Goal: Register for event/course

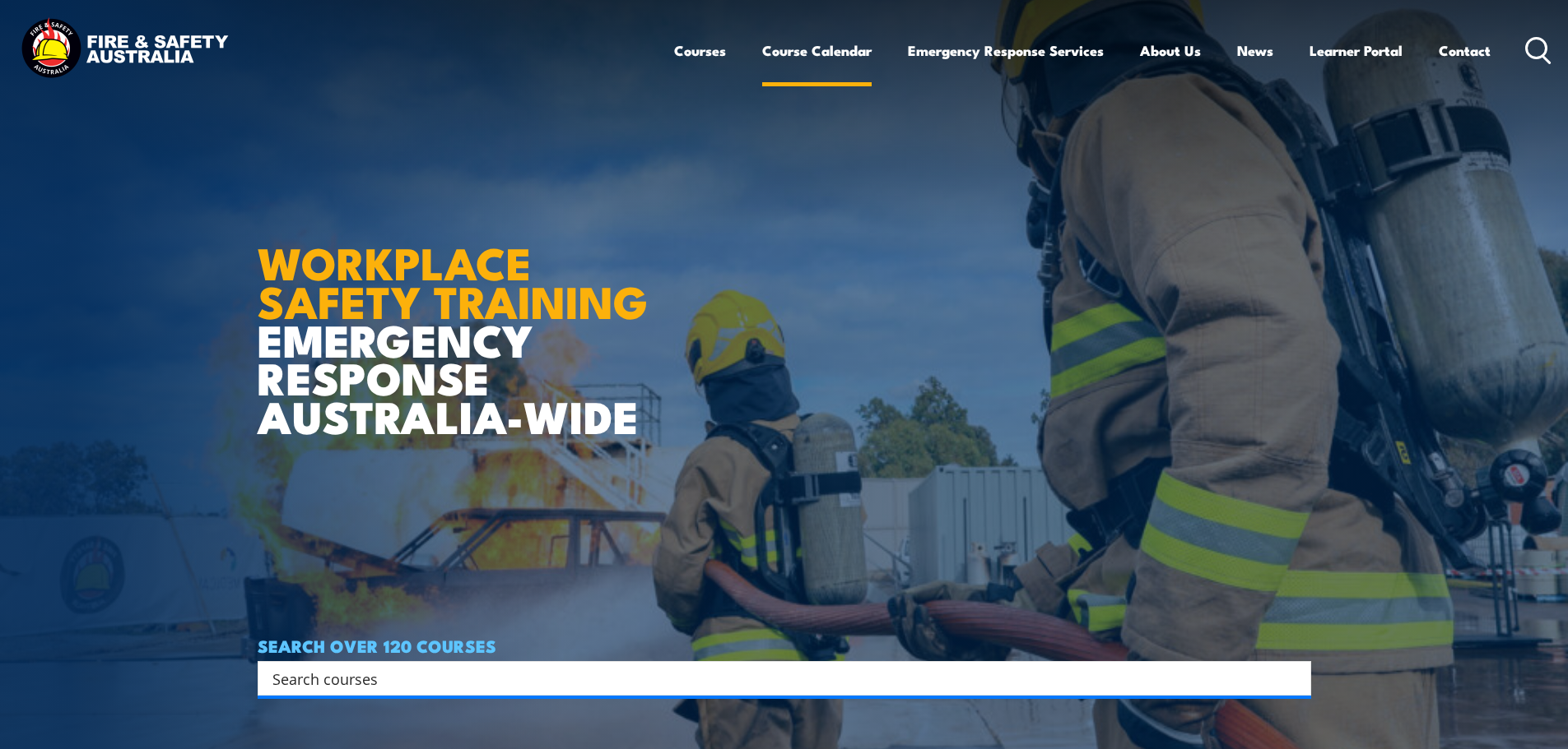
click at [830, 55] on link "Course Calendar" at bounding box center [817, 50] width 110 height 44
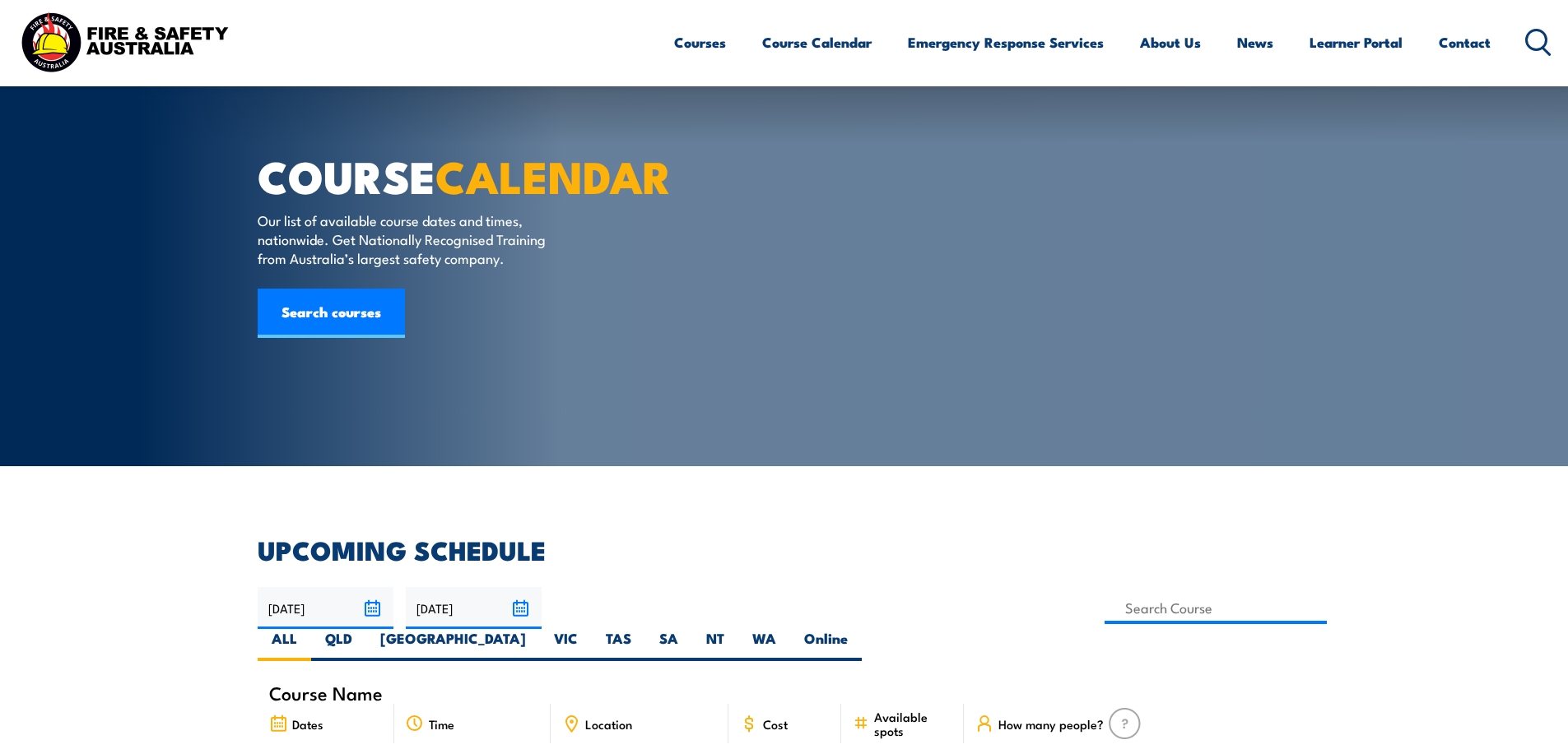
scroll to position [412, 0]
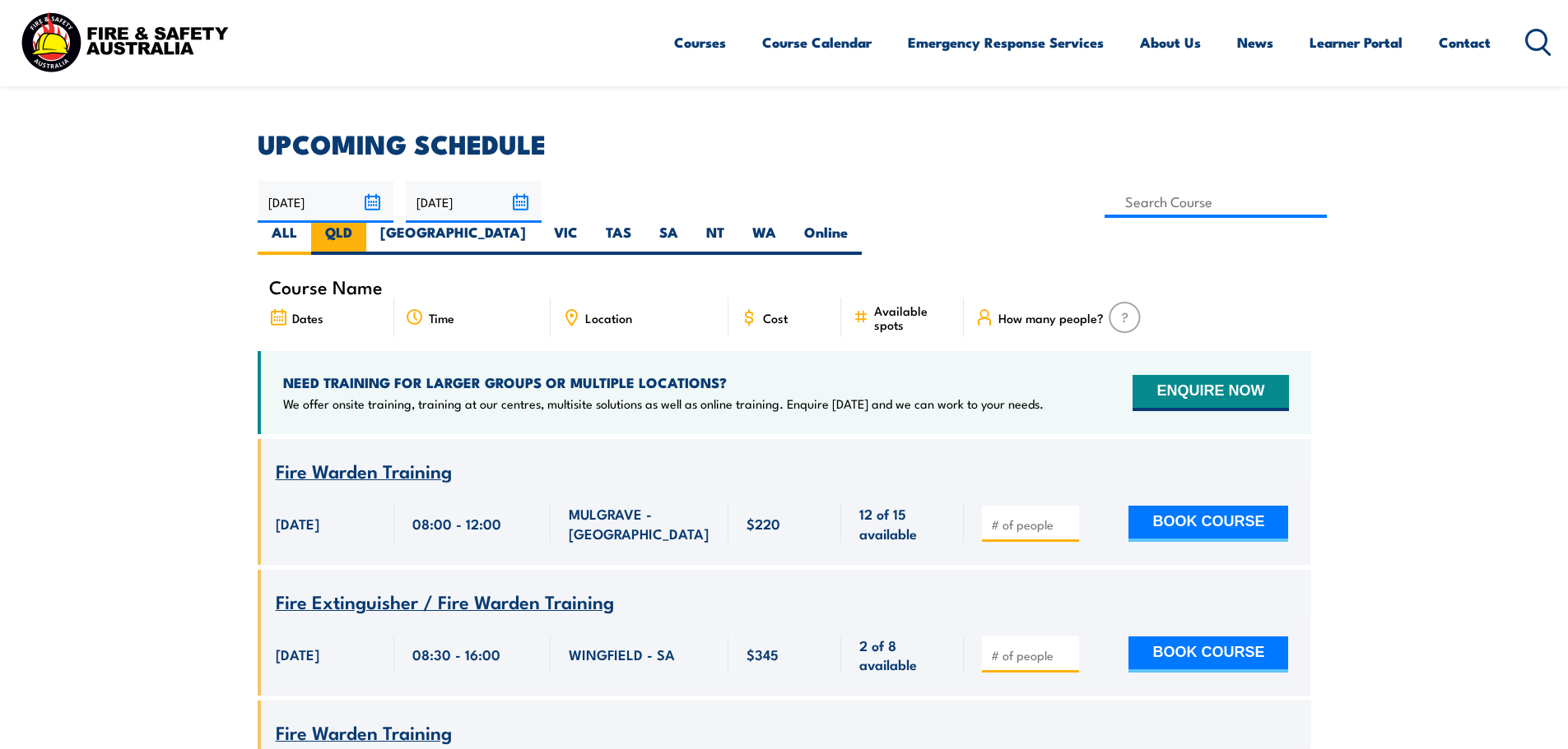
click at [366, 223] on label "QLD" at bounding box center [338, 239] width 55 height 32
click at [363, 223] on input "QLD" at bounding box center [358, 229] width 11 height 11
radio input "true"
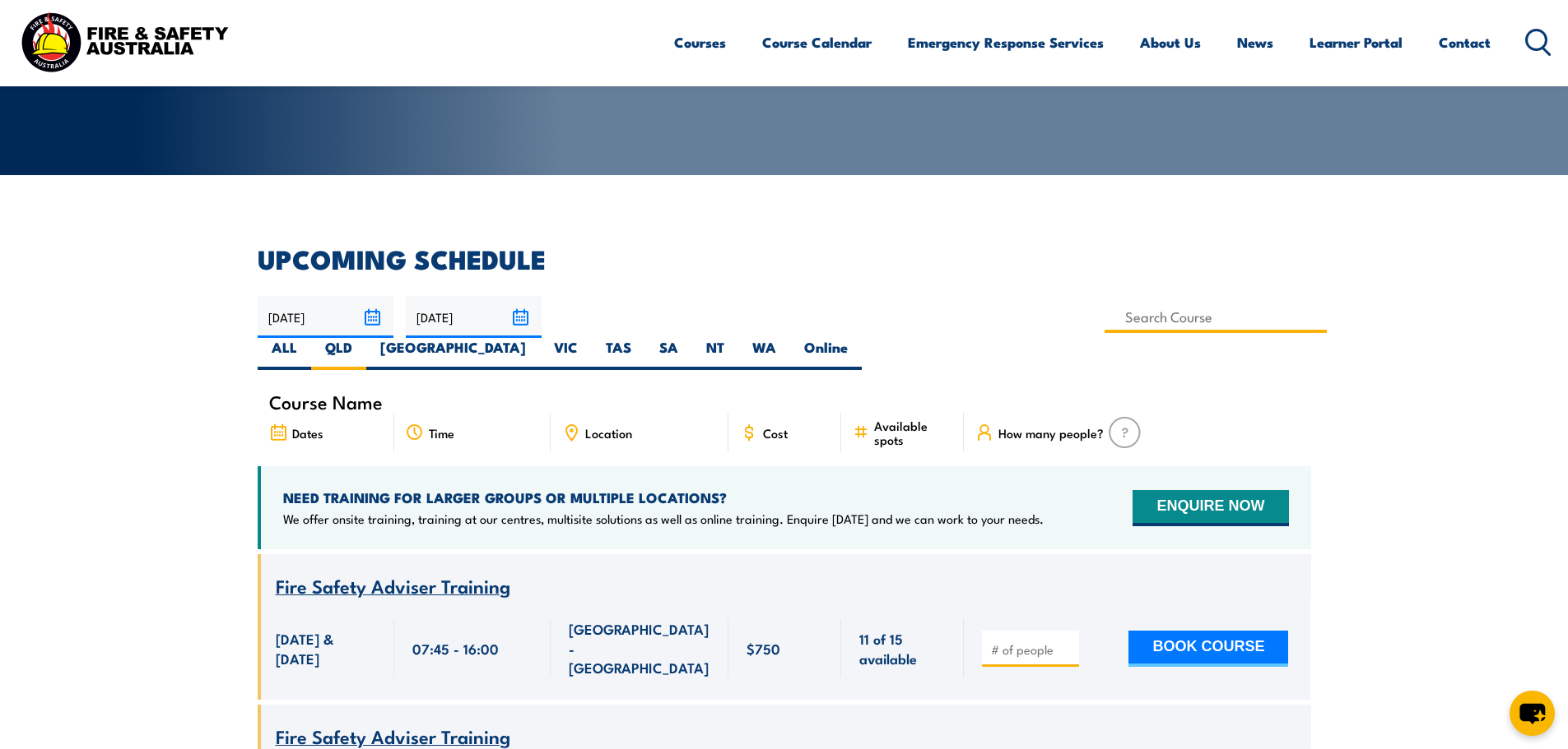
click at [1104, 316] on input at bounding box center [1216, 316] width 223 height 32
type input "Comcare Health & Safety Representative Initial 5 Day Training"
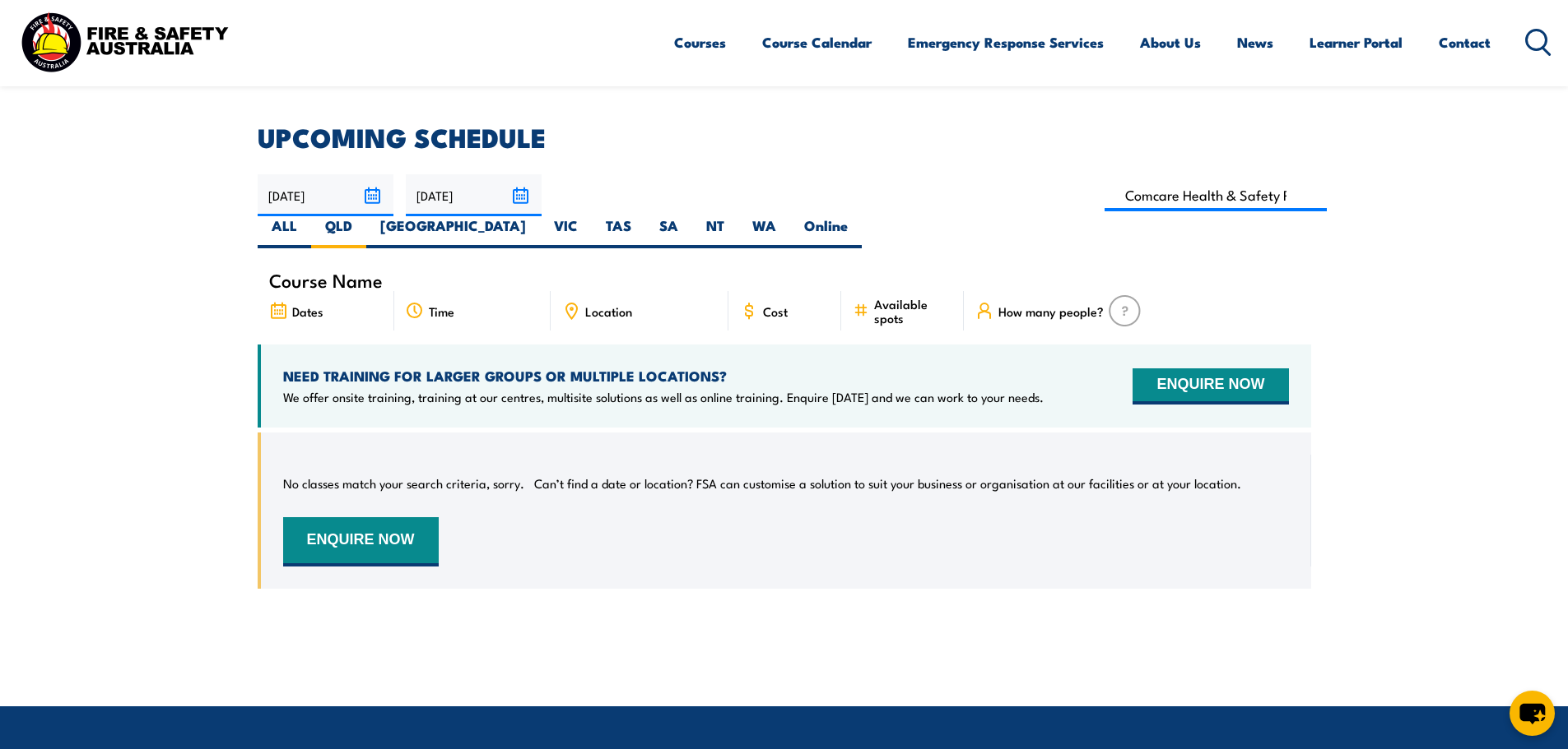
scroll to position [379, 0]
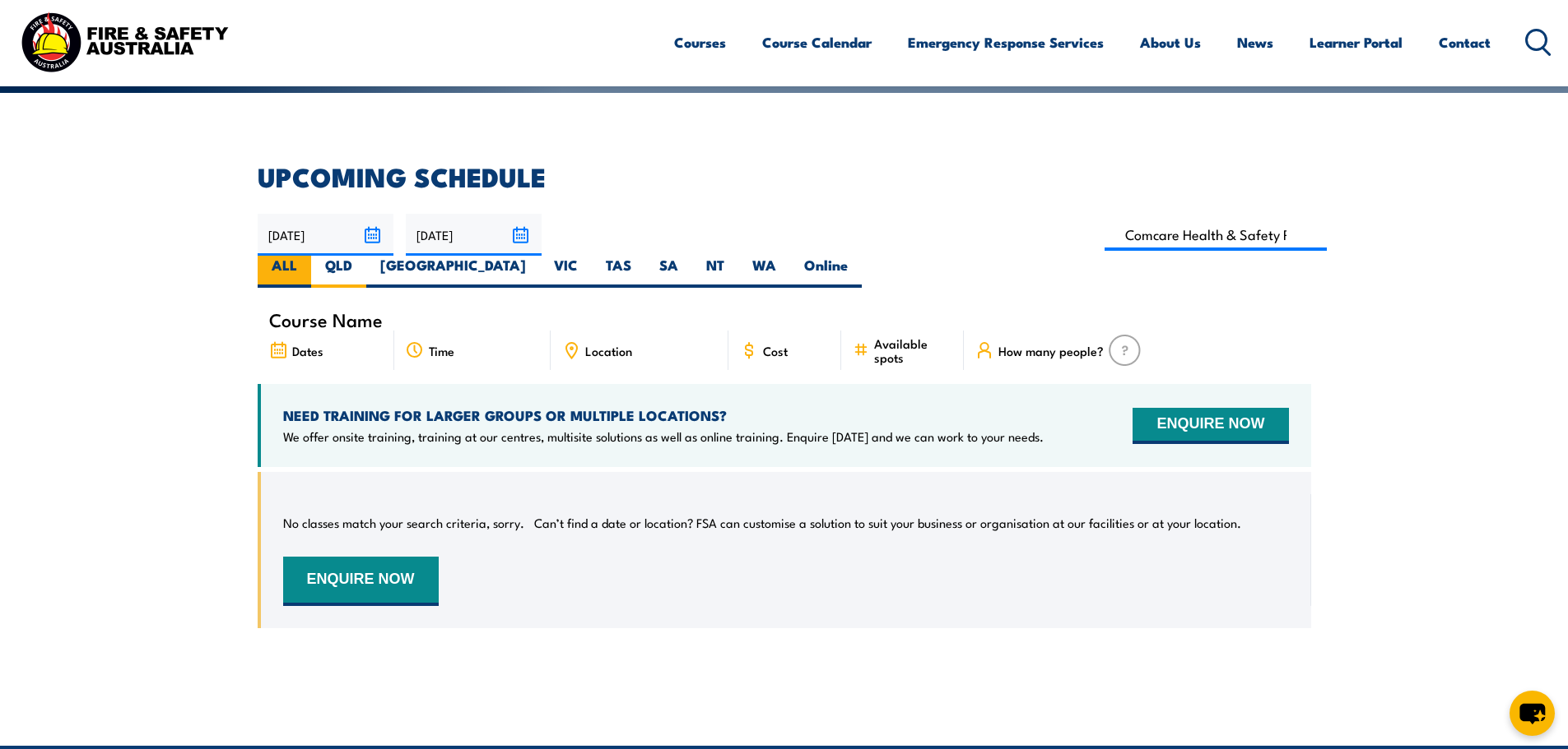
click at [311, 256] on label "ALL" at bounding box center [285, 272] width 53 height 32
click at [307, 256] on input "ALL" at bounding box center [303, 262] width 11 height 11
radio input "true"
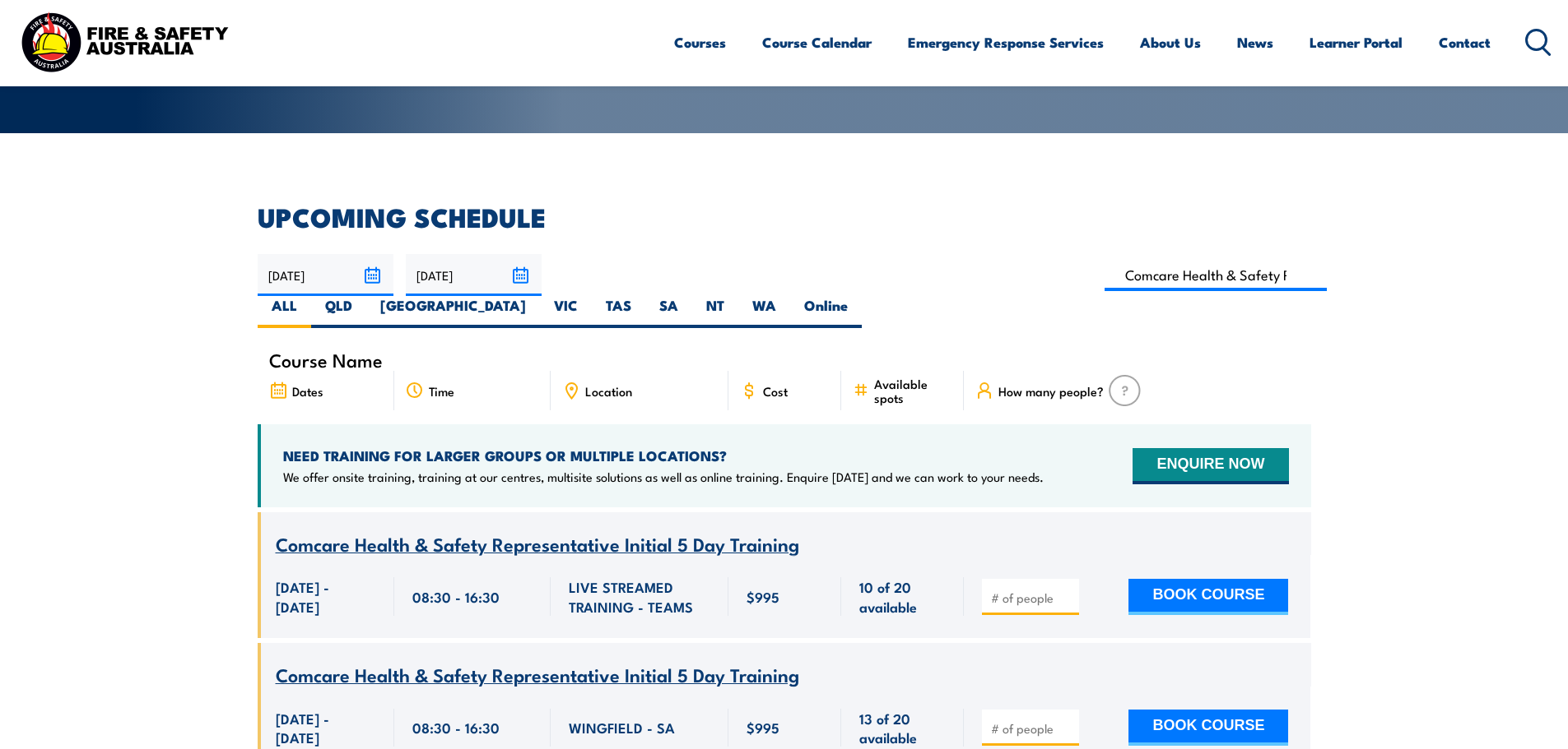
scroll to position [296, 0]
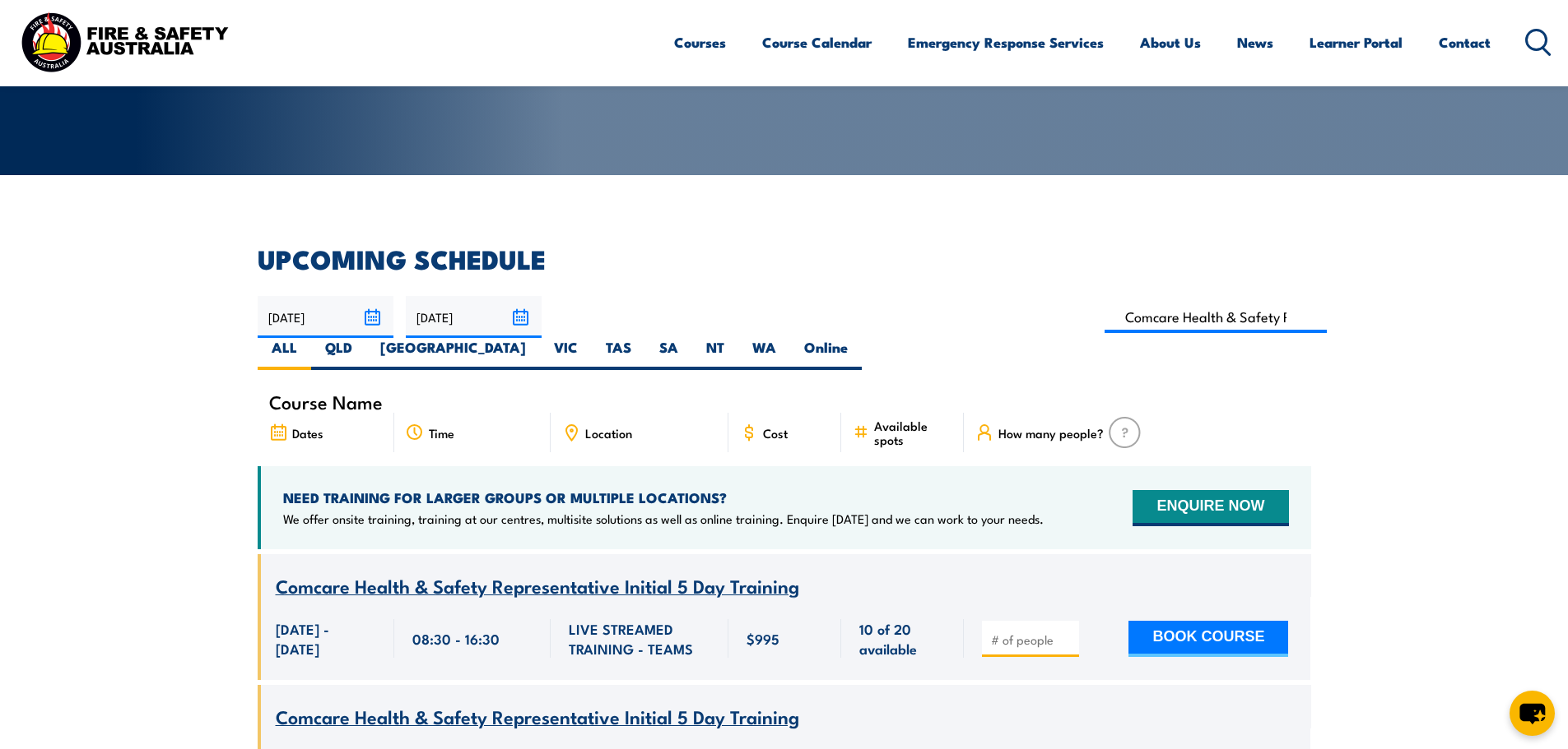
click at [375, 309] on input "[DATE]" at bounding box center [326, 317] width 135 height 42
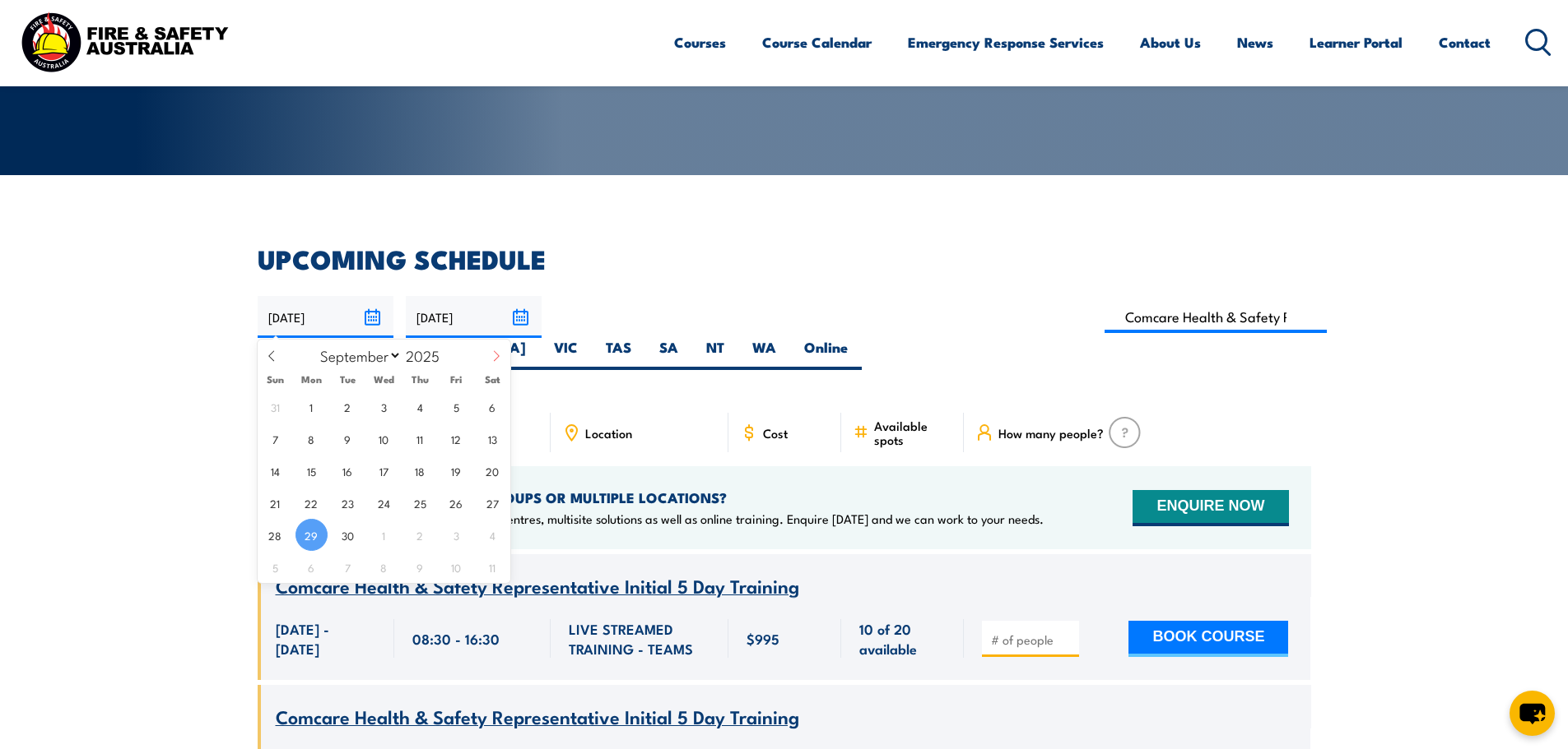
click at [496, 354] on icon at bounding box center [496, 356] width 12 height 12
select select "10"
click at [485, 401] on span "1" at bounding box center [492, 406] width 32 height 32
type input "[DATE]"
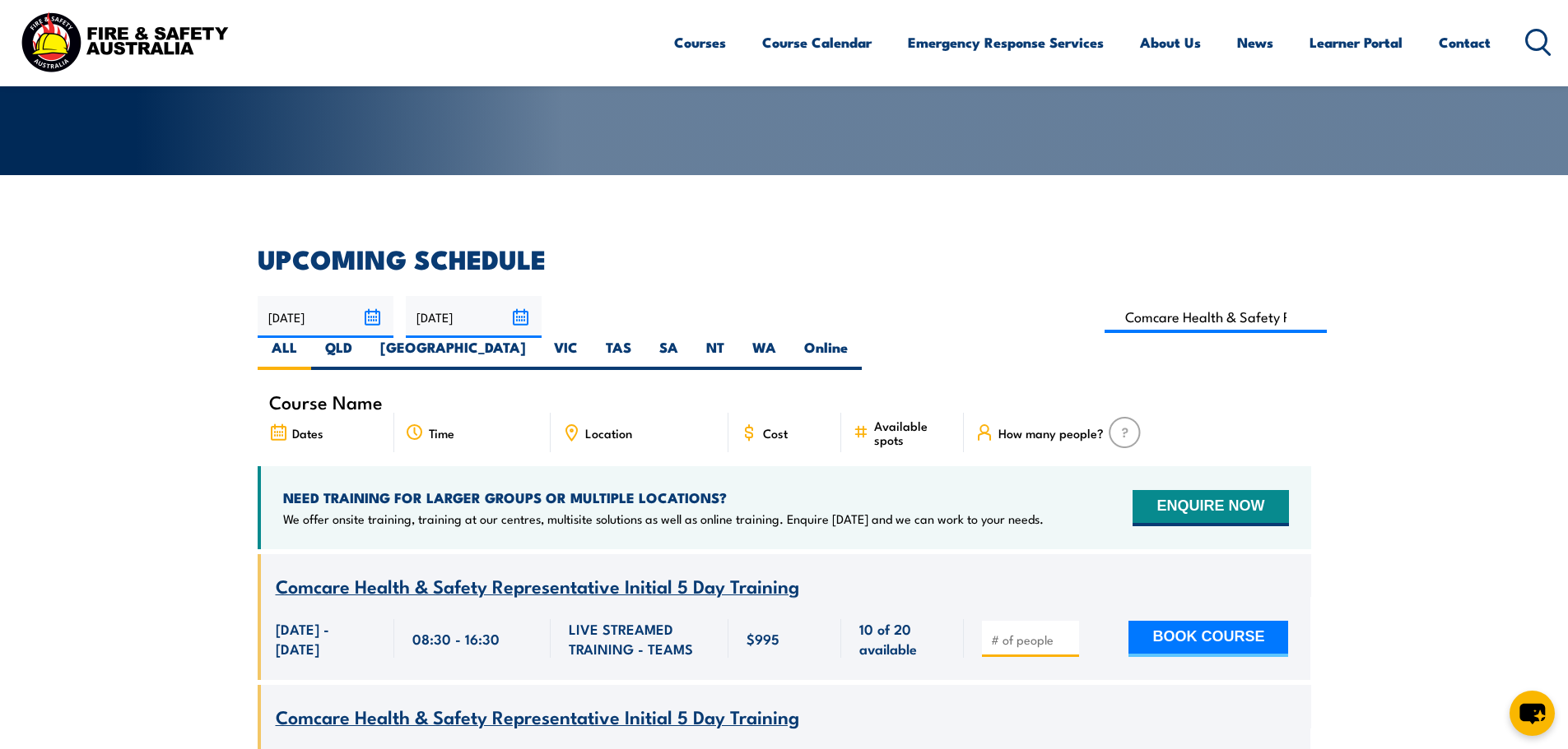
click at [525, 306] on input "28/11/2025" at bounding box center [473, 317] width 135 height 42
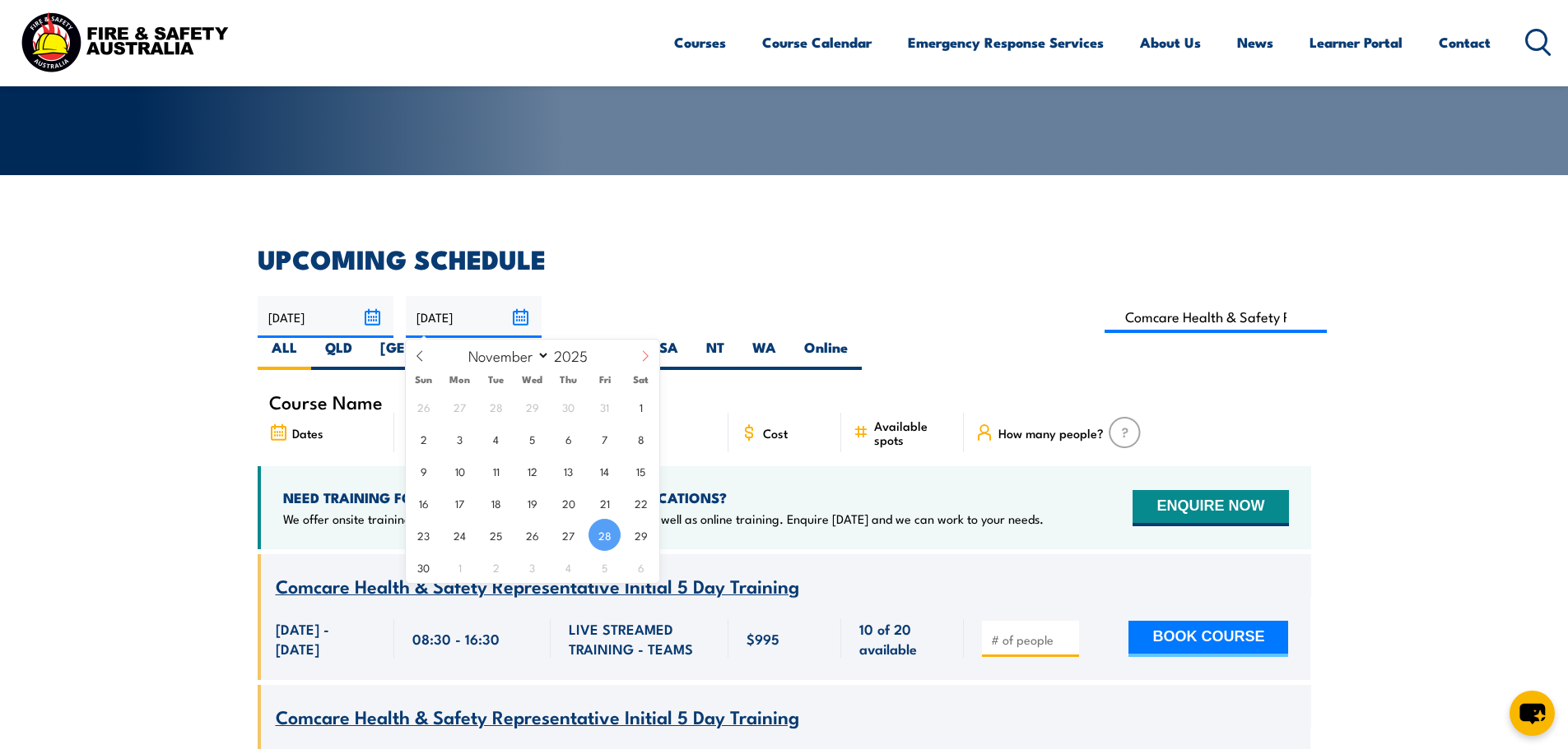
click at [648, 350] on icon at bounding box center [645, 356] width 12 height 12
select select "11"
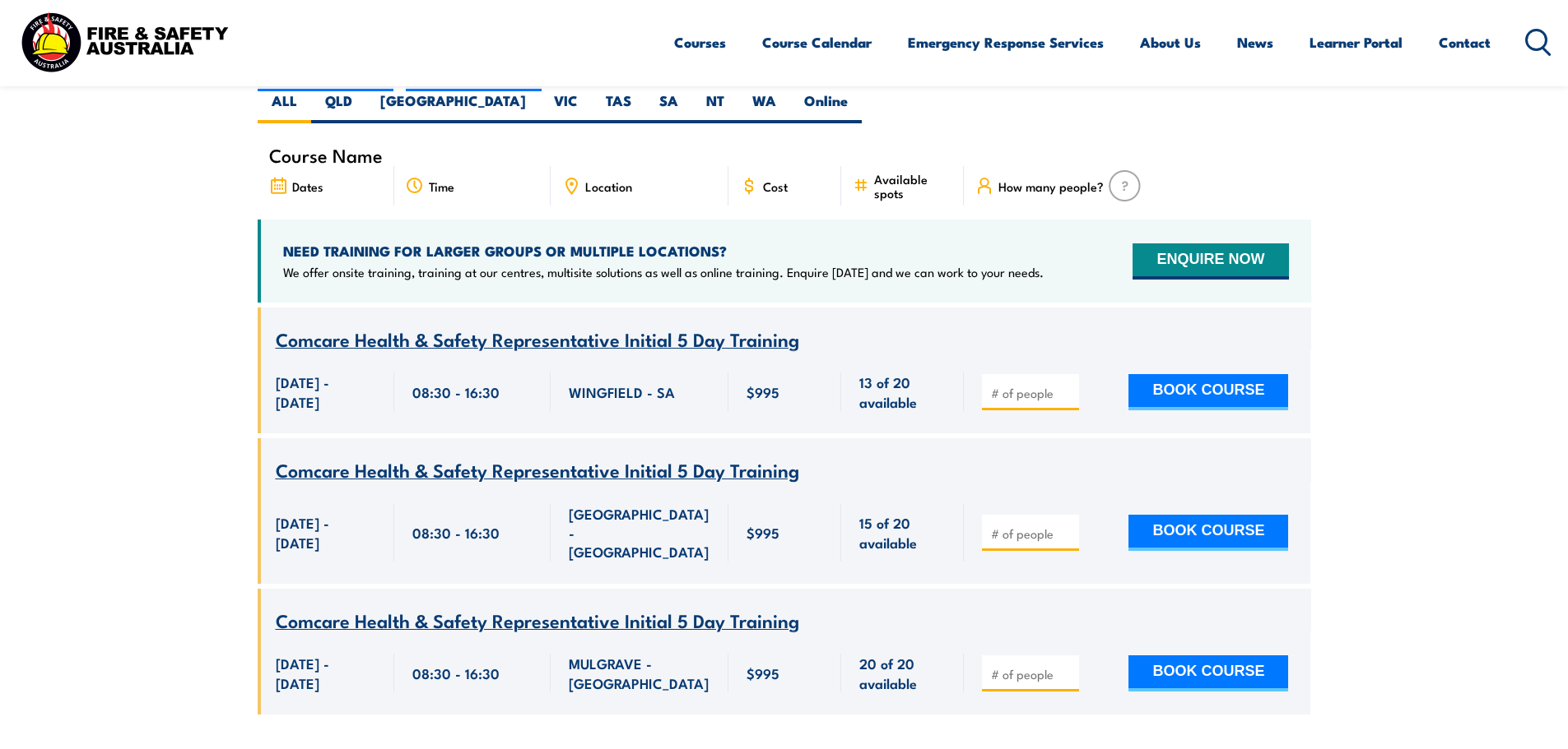
scroll to position [296, 0]
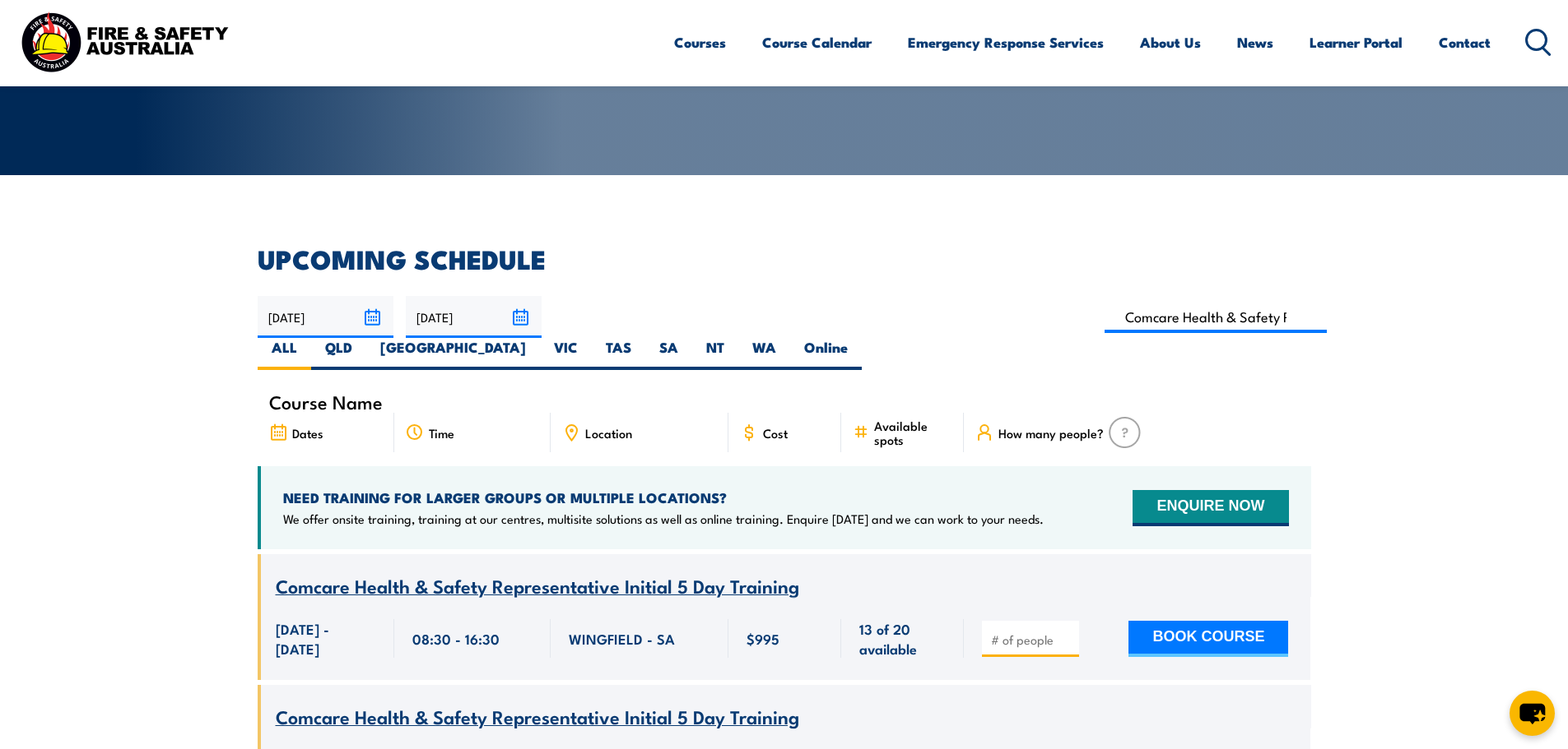
click at [520, 315] on input "[DATE]" at bounding box center [473, 317] width 135 height 42
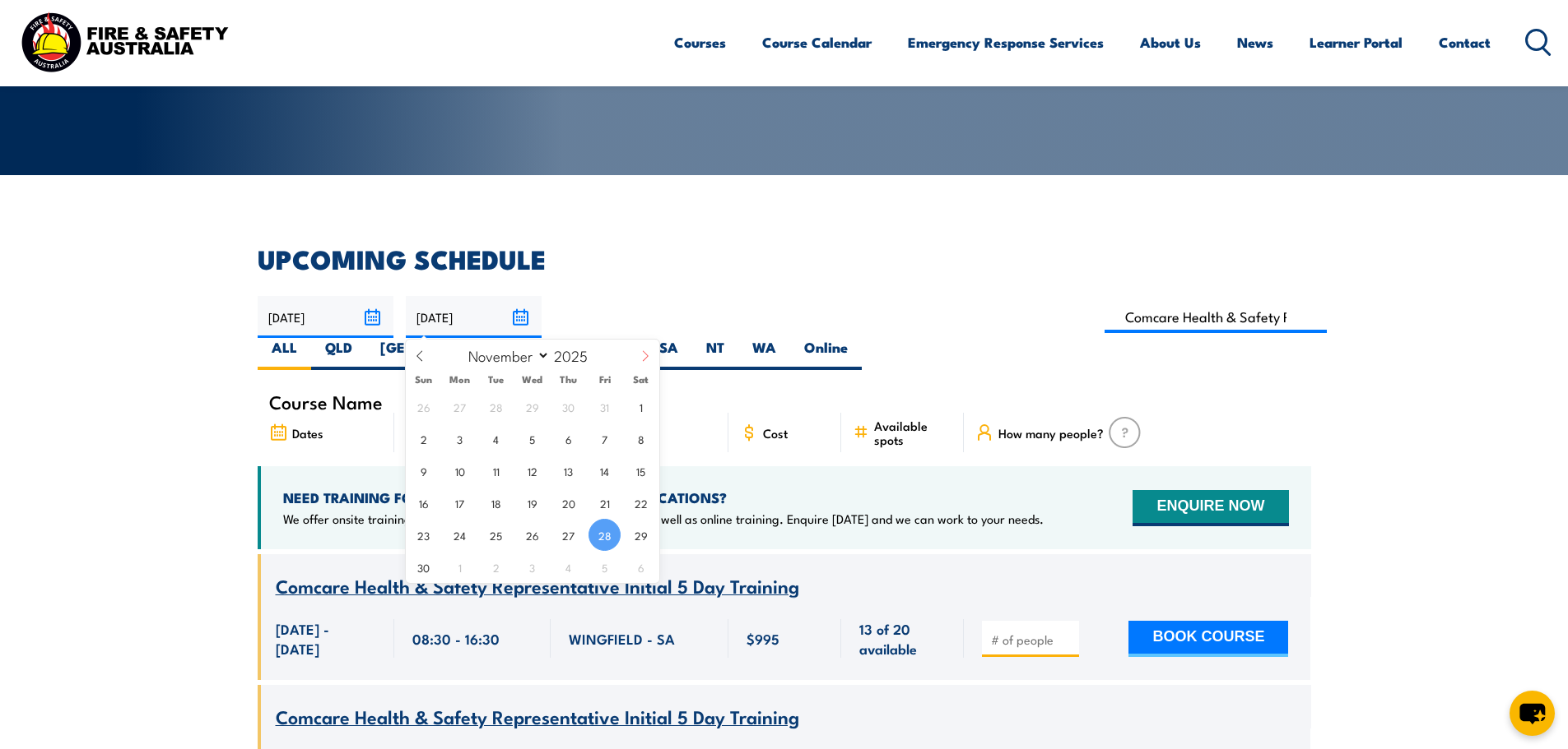
click at [639, 364] on span at bounding box center [645, 361] width 28 height 45
select select "11"
click at [639, 364] on span at bounding box center [645, 361] width 28 height 45
type input "2026"
click at [639, 364] on span at bounding box center [645, 361] width 28 height 45
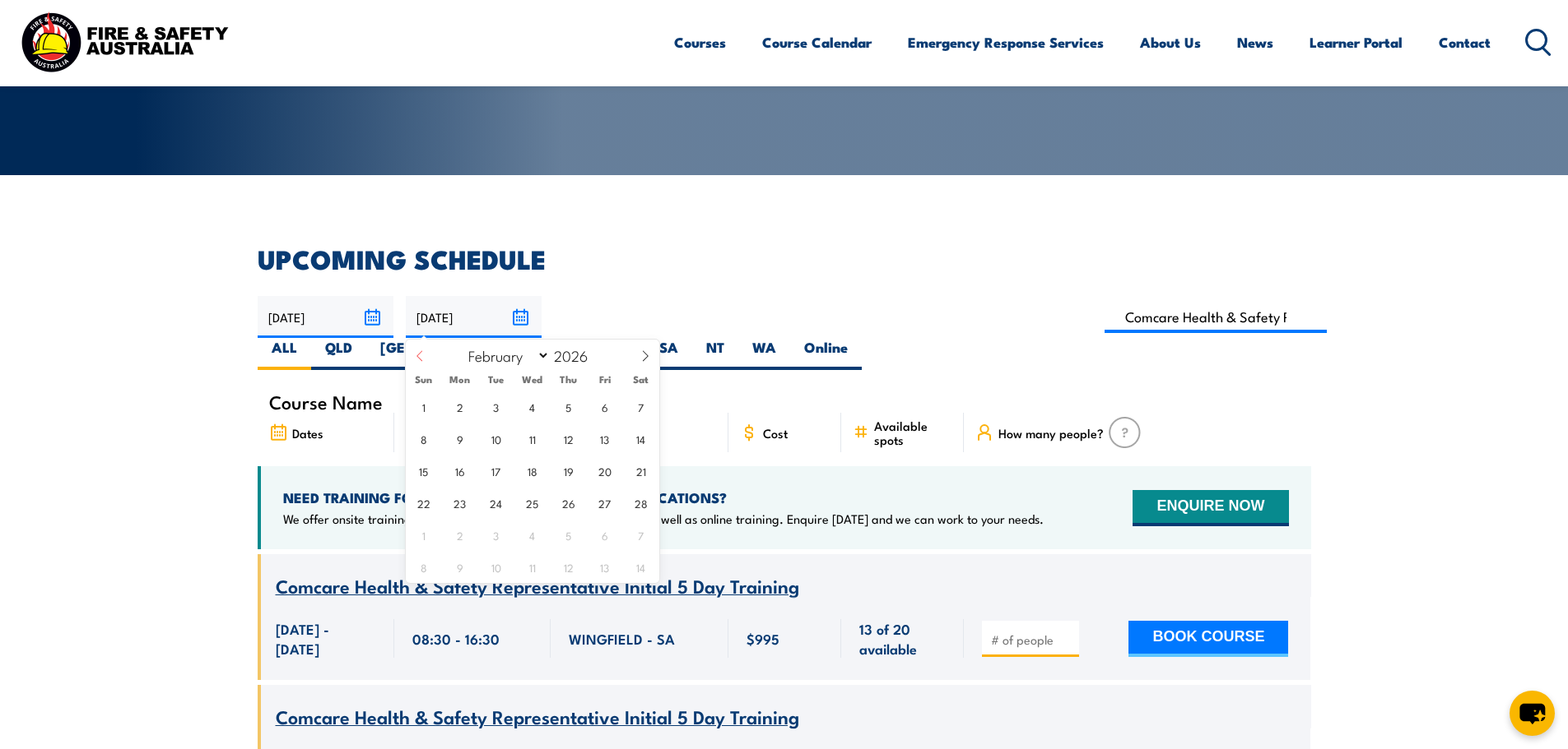
click at [430, 360] on span at bounding box center [419, 361] width 28 height 45
select select "0"
click at [644, 541] on span "31" at bounding box center [640, 535] width 32 height 32
type input "[DATE]"
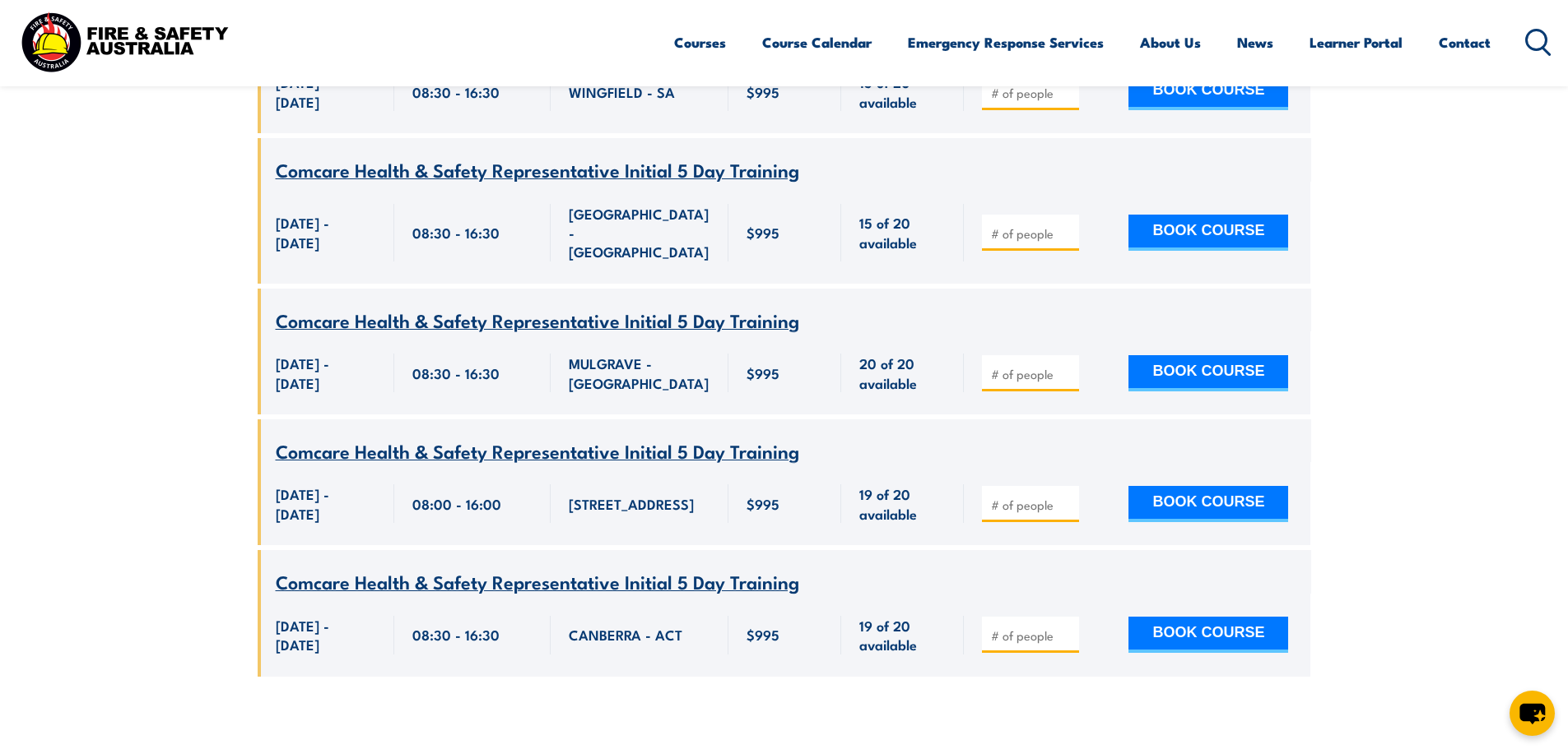
scroll to position [872, 0]
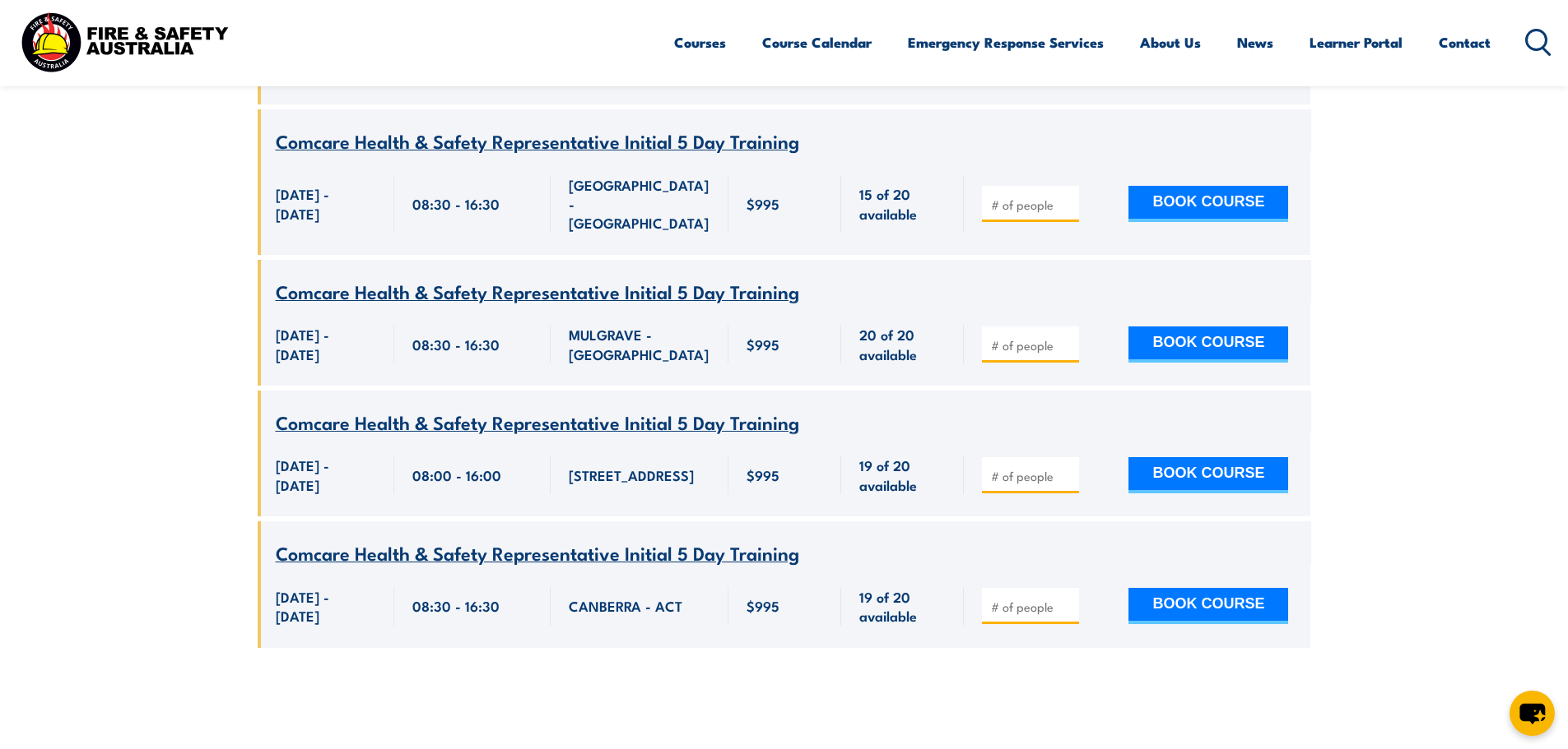
click at [752, 471] on span "$995" at bounding box center [763, 475] width 33 height 19
click at [814, 477] on div "$995" at bounding box center [785, 475] width 78 height 38
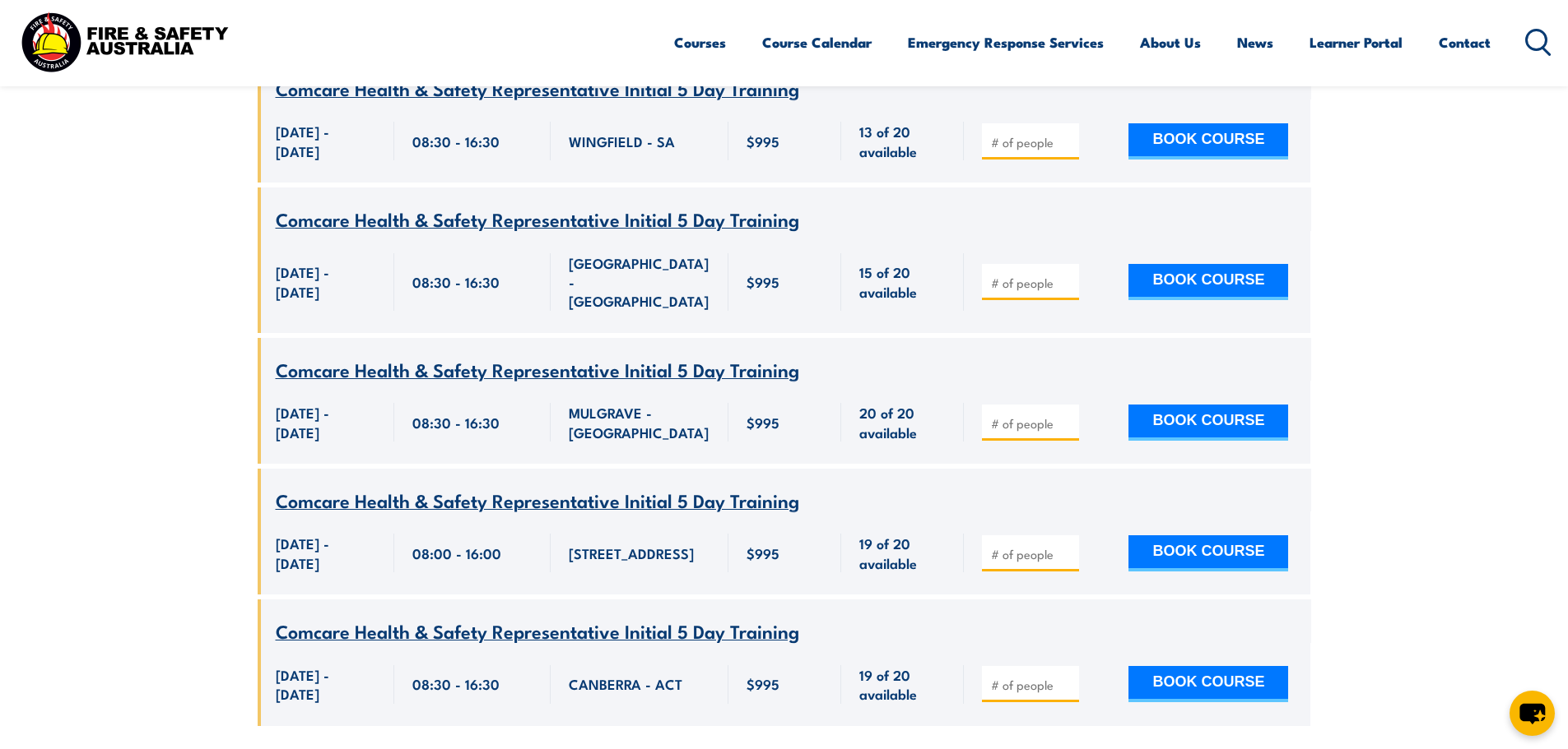
scroll to position [822, 0]
